Goal: Task Accomplishment & Management: Complete application form

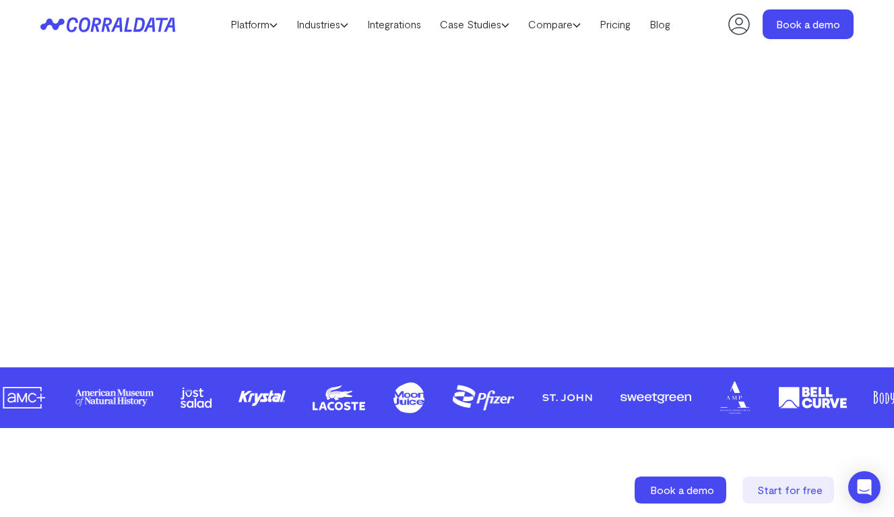
scroll to position [413, 0]
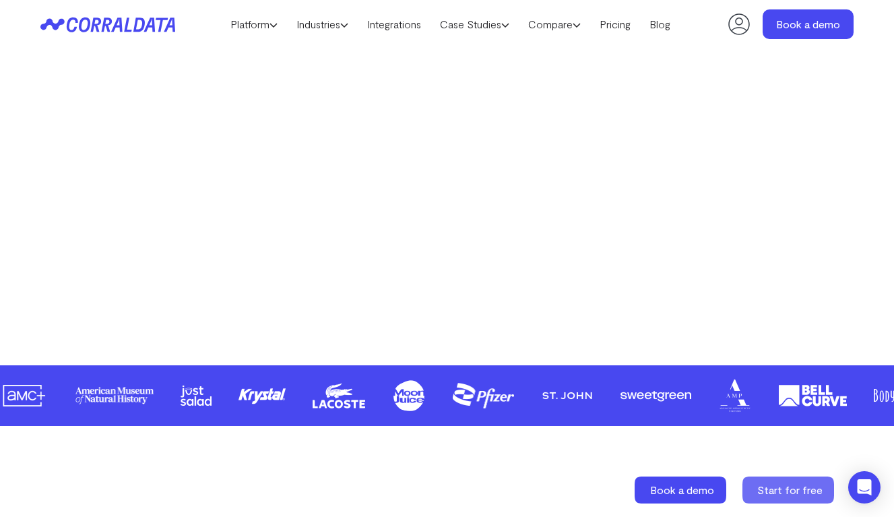
click at [796, 501] on icon at bounding box center [788, 489] width 92 height 27
